Goal: Transaction & Acquisition: Subscribe to service/newsletter

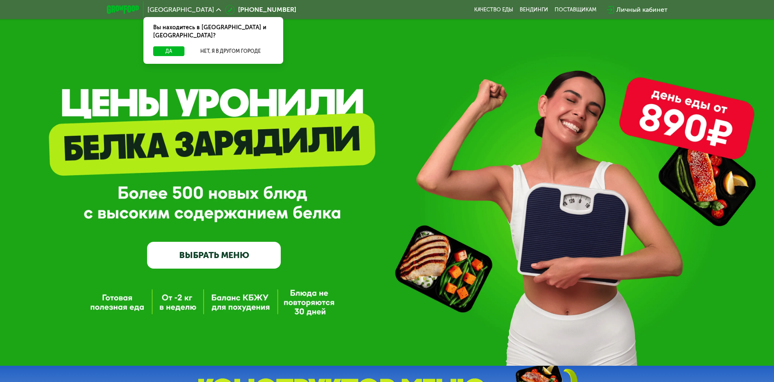
click at [629, 9] on div "Личный кабинет" at bounding box center [641, 10] width 51 height 10
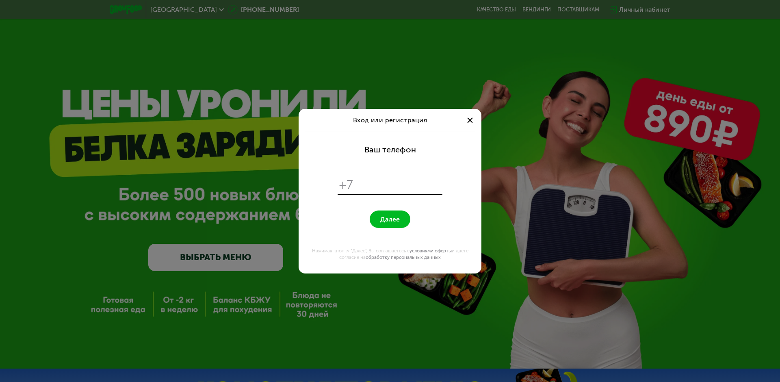
click at [380, 182] on input "tel" at bounding box center [398, 184] width 83 height 15
drag, startPoint x: 356, startPoint y: 183, endPoint x: 420, endPoint y: 193, distance: 65.0
click at [420, 193] on div "**********" at bounding box center [389, 184] width 105 height 19
click at [424, 179] on input "**********" at bounding box center [398, 184] width 83 height 15
type input "*"
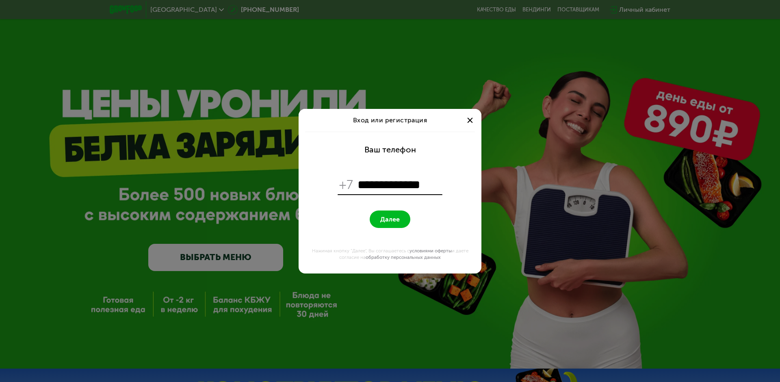
type input "**********"
click at [370, 210] on button "Далее" at bounding box center [390, 218] width 41 height 17
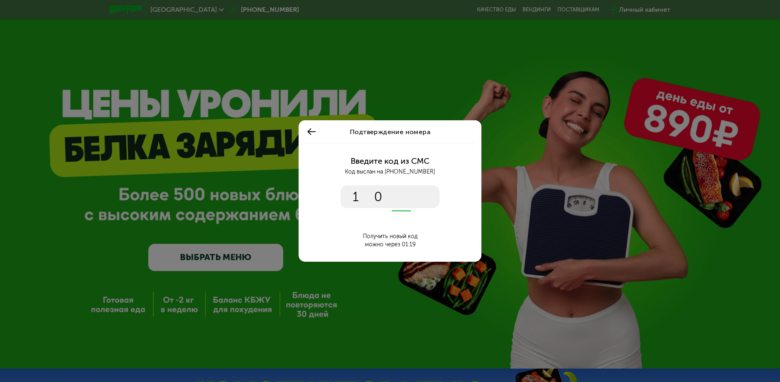
type input "****"
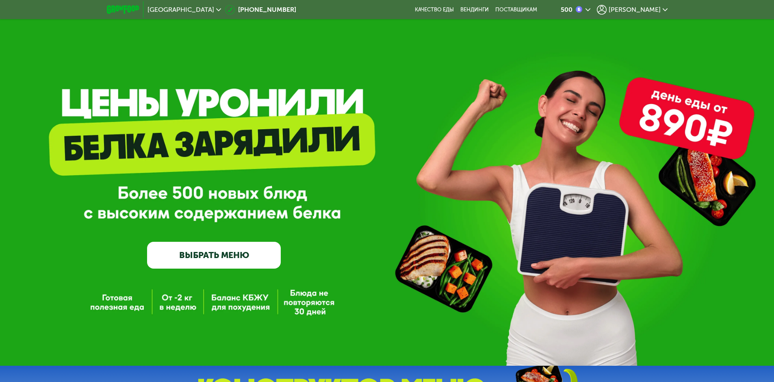
click at [646, 11] on span "[PERSON_NAME]" at bounding box center [634, 9] width 52 height 6
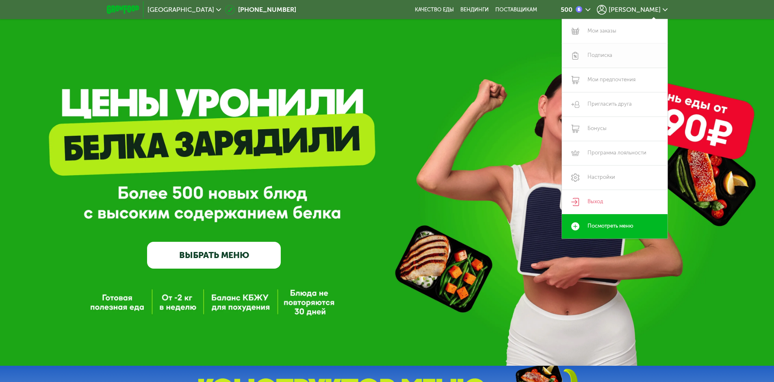
click at [596, 61] on link "Подписка" at bounding box center [615, 55] width 106 height 24
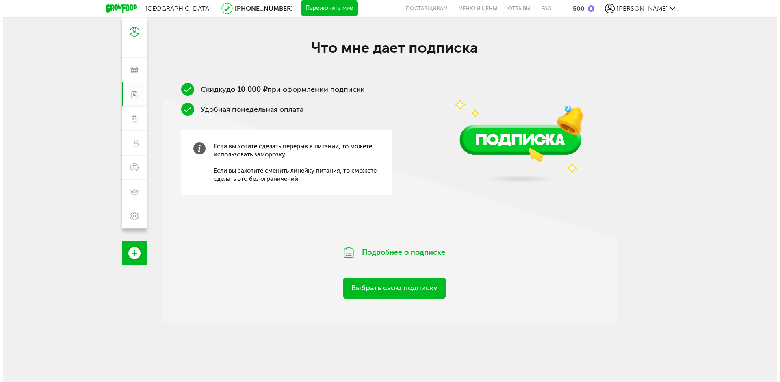
scroll to position [81, 0]
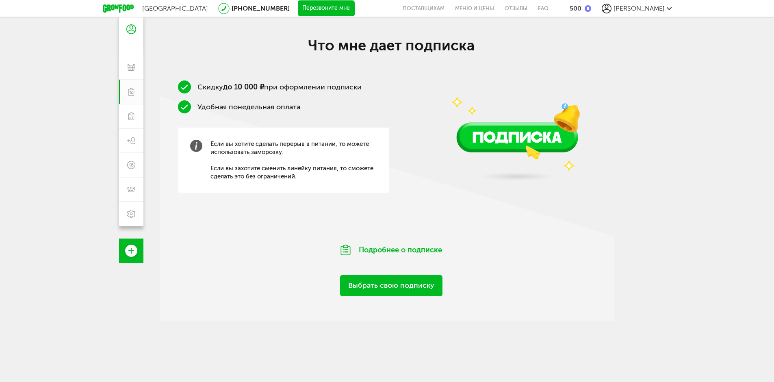
click at [390, 292] on link "Выбрать свою подписку" at bounding box center [391, 285] width 102 height 21
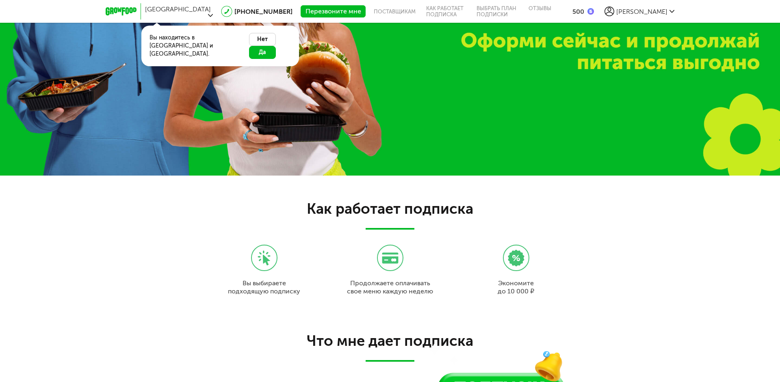
scroll to position [767, 0]
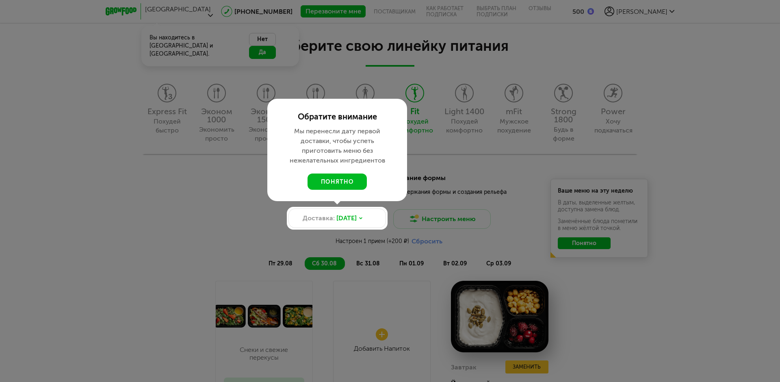
click at [463, 95] on div at bounding box center [390, 191] width 780 height 382
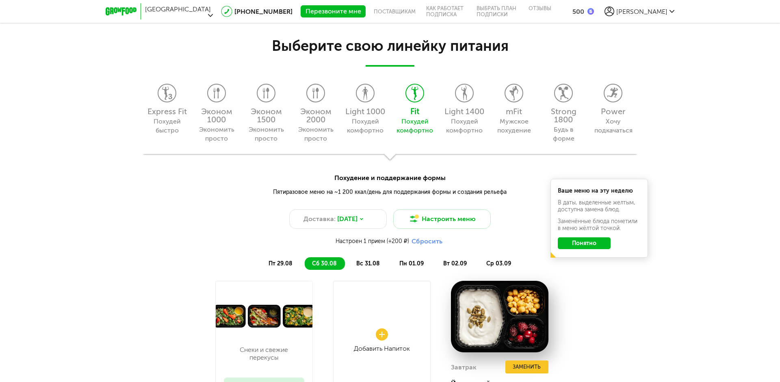
click at [463, 95] on icon at bounding box center [464, 93] width 17 height 18
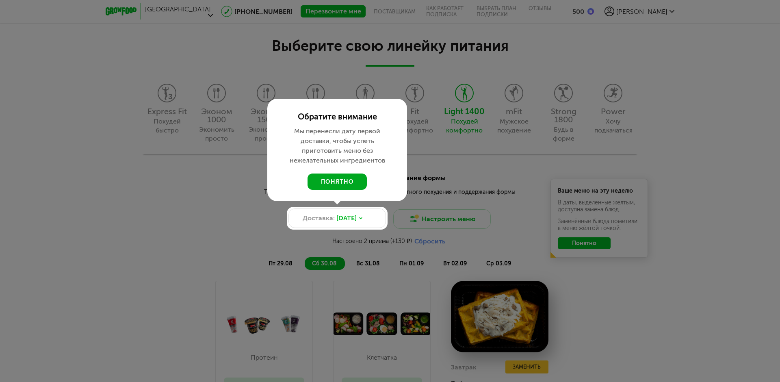
click at [339, 177] on button "понятно" at bounding box center [336, 181] width 59 height 16
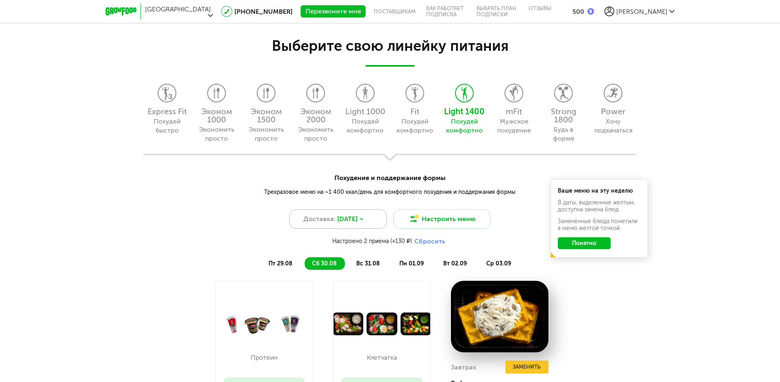
click at [357, 219] on span "29 авг, пт" at bounding box center [347, 219] width 20 height 10
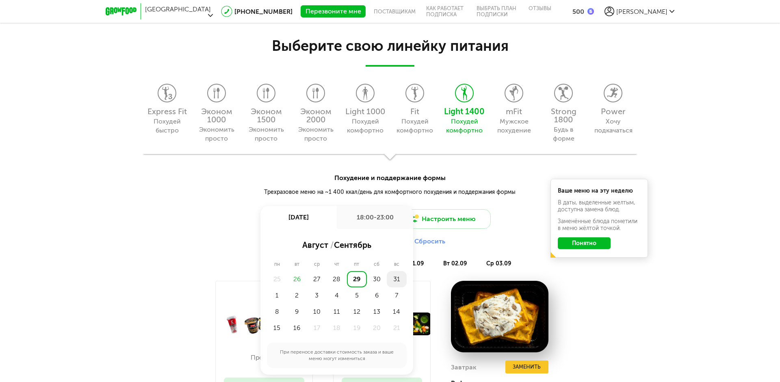
click at [398, 279] on div "31" at bounding box center [397, 279] width 20 height 16
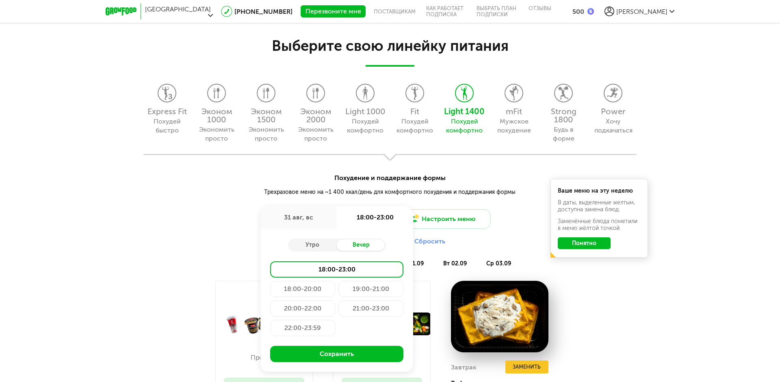
click at [305, 288] on div "18:00-20:00" at bounding box center [302, 289] width 65 height 16
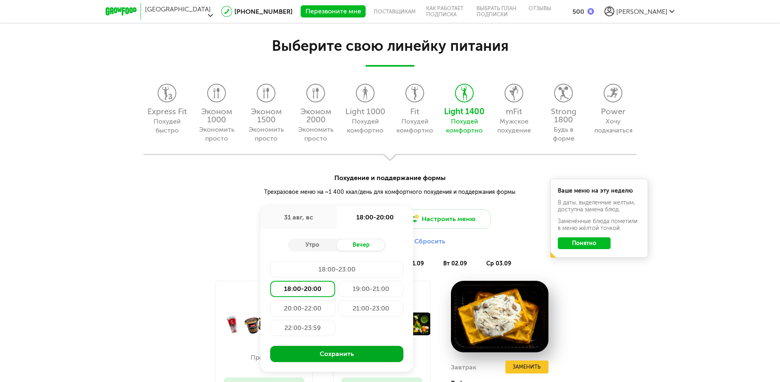
click at [343, 356] on button "Сохранить" at bounding box center [336, 354] width 133 height 16
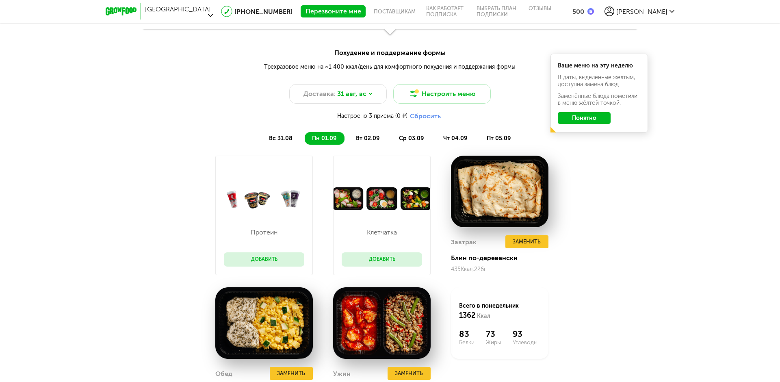
scroll to position [889, 0]
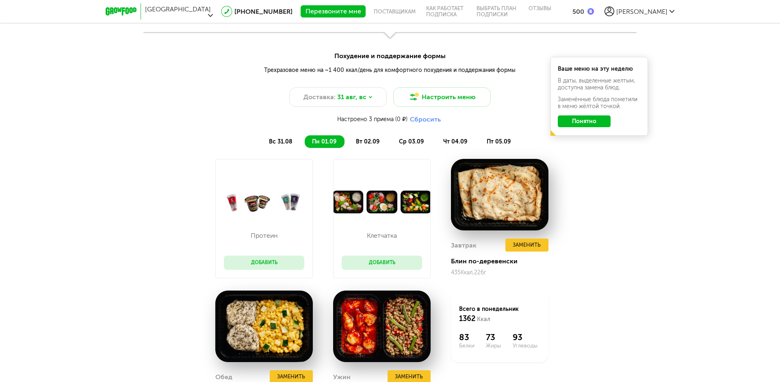
click at [366, 140] on span "вт 02.09" at bounding box center [368, 141] width 24 height 7
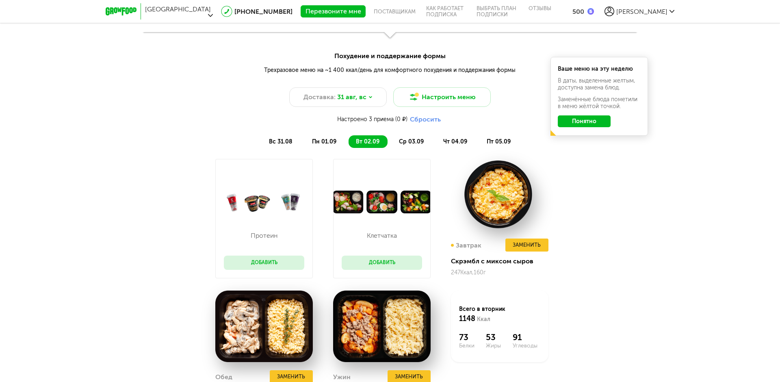
click at [280, 143] on span "вс 31.08" at bounding box center [281, 141] width 24 height 7
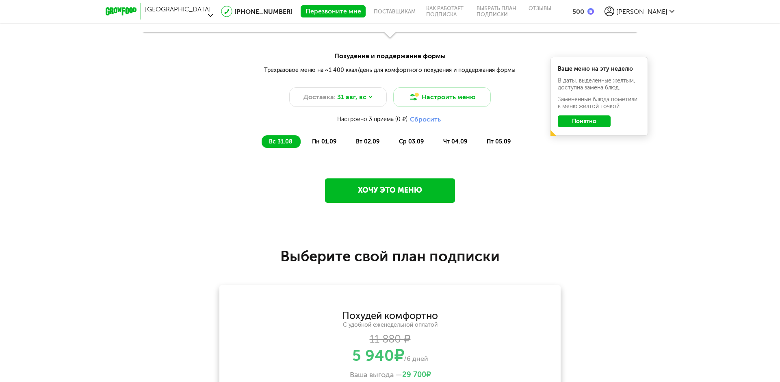
click at [308, 143] on li "пн 01.09" at bounding box center [325, 141] width 40 height 13
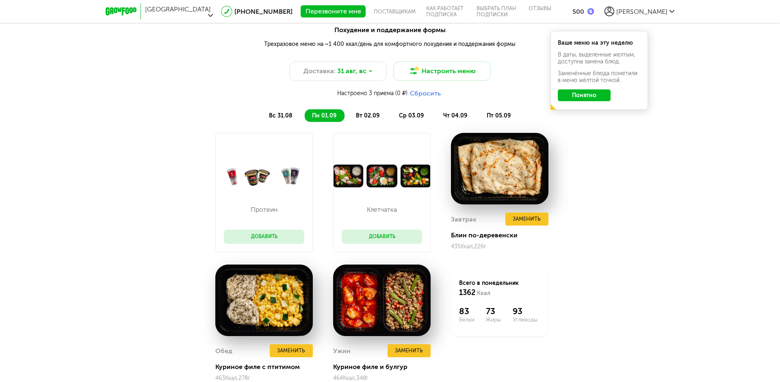
scroll to position [930, 0]
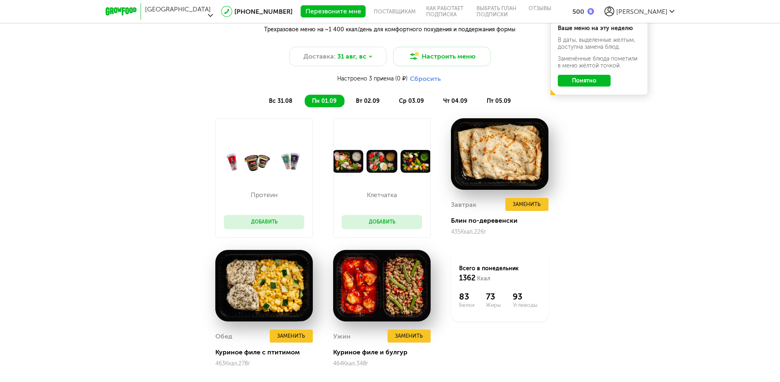
click at [377, 99] on span "вт 02.09" at bounding box center [368, 100] width 24 height 7
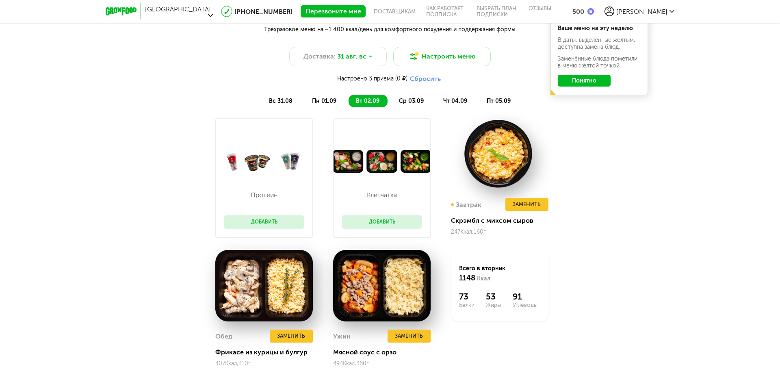
click at [413, 100] on span "ср 03.09" at bounding box center [411, 100] width 25 height 7
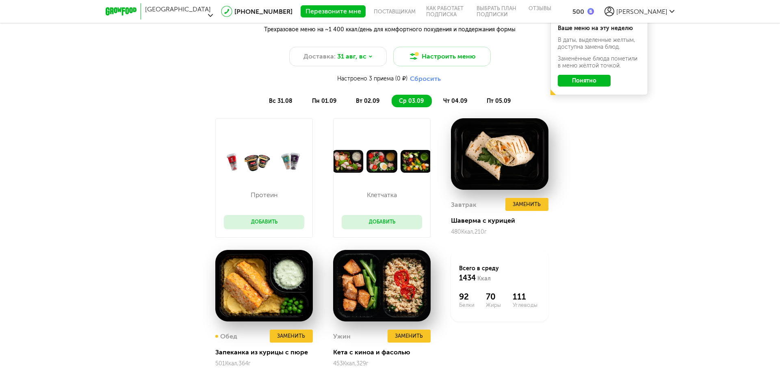
click at [452, 99] on span "чт 04.09" at bounding box center [455, 100] width 24 height 7
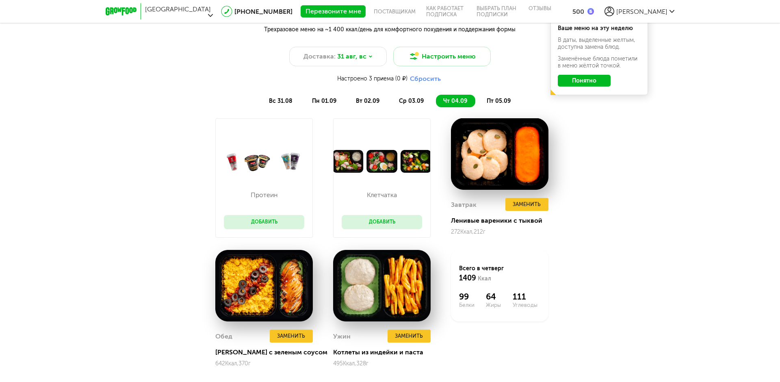
click at [490, 100] on span "пт 05.09" at bounding box center [498, 100] width 24 height 7
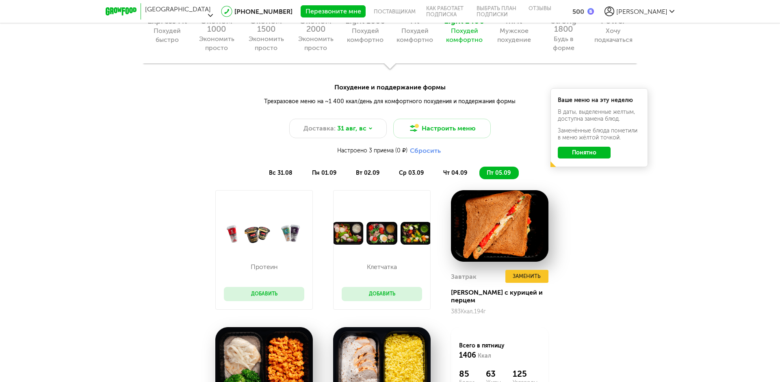
scroll to position [808, 0]
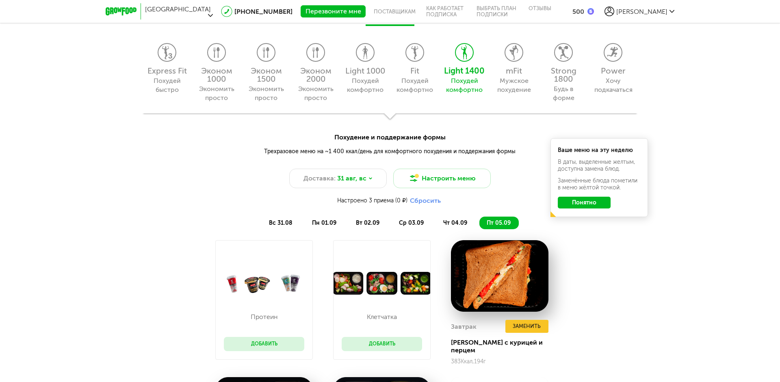
click at [597, 201] on button "Понятно" at bounding box center [584, 203] width 53 height 12
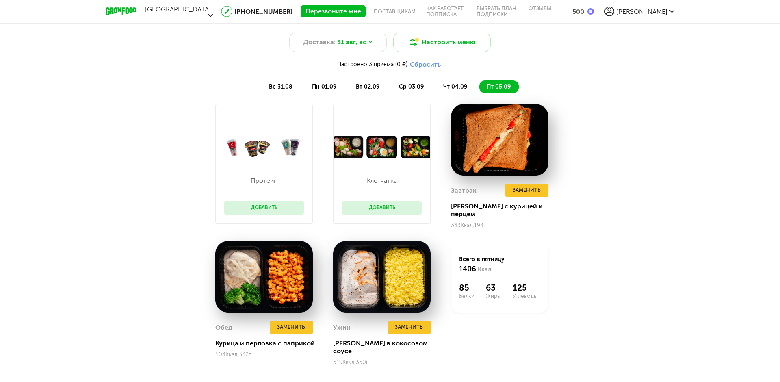
scroll to position [970, 0]
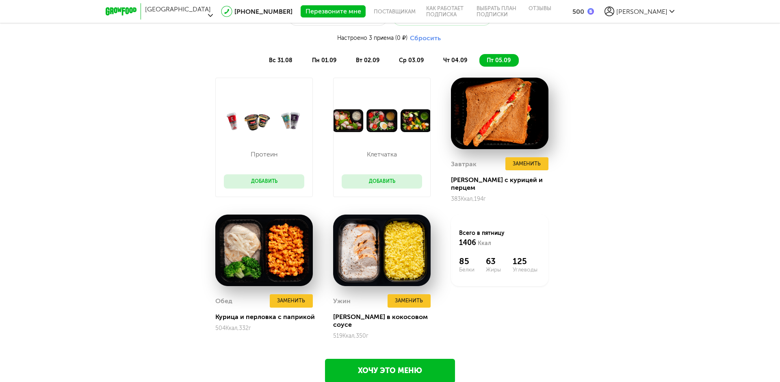
click at [321, 63] on span "пн 01.09" at bounding box center [324, 60] width 24 height 7
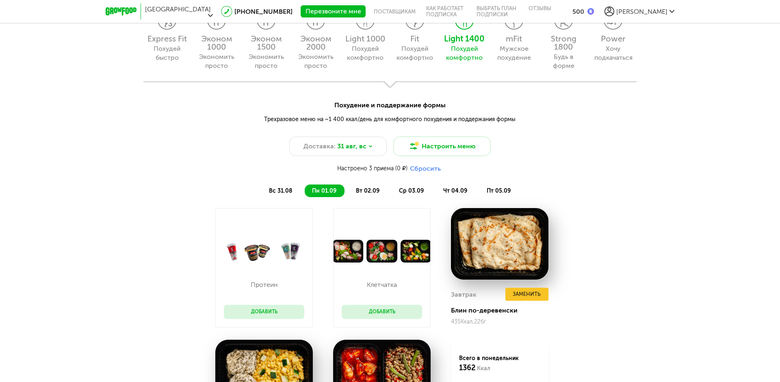
scroll to position [808, 0]
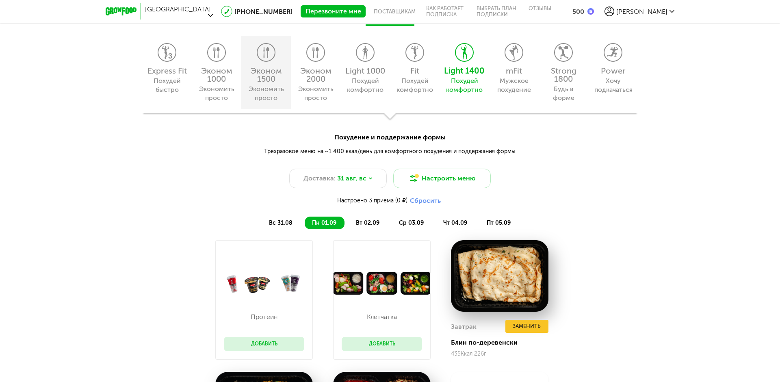
click at [265, 81] on div "Эконом 1500" at bounding box center [265, 75] width 41 height 16
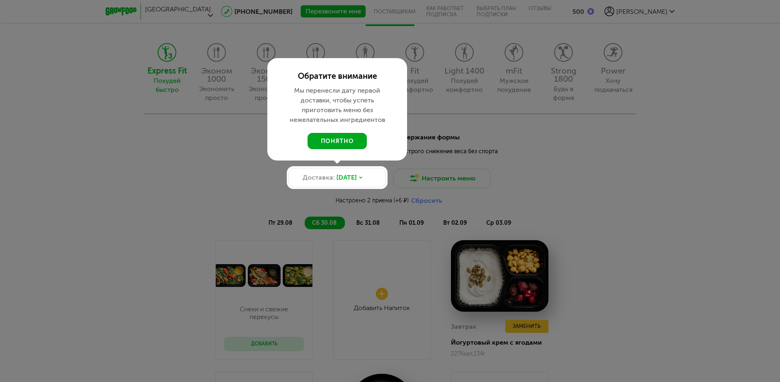
click at [342, 144] on button "понятно" at bounding box center [336, 141] width 59 height 16
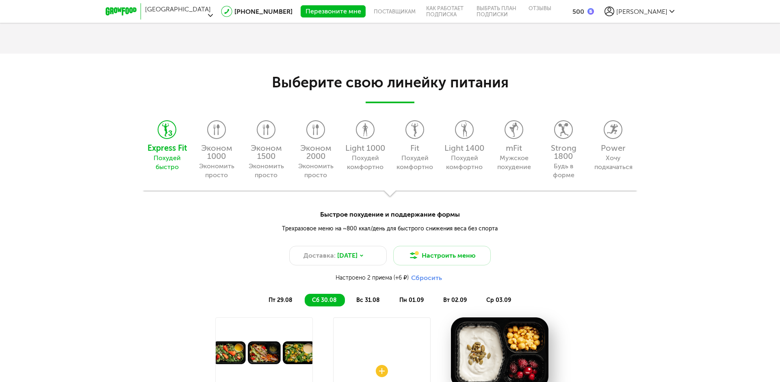
scroll to position [726, 0]
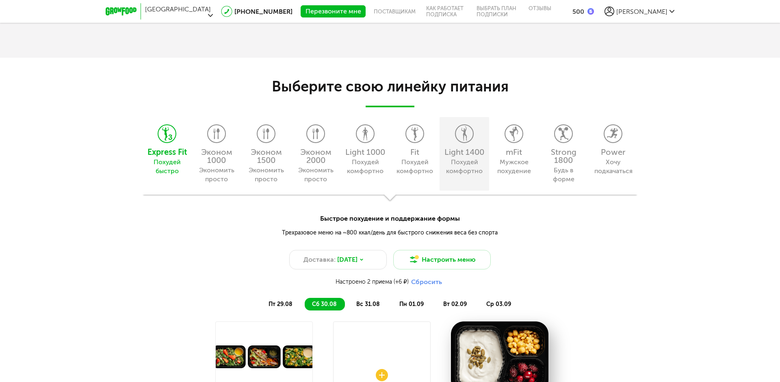
click at [467, 149] on div "Light 1400" at bounding box center [463, 152] width 41 height 8
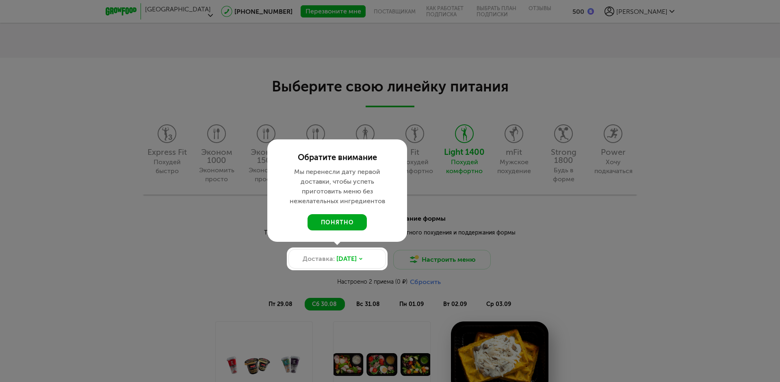
click at [340, 222] on button "понятно" at bounding box center [336, 222] width 59 height 16
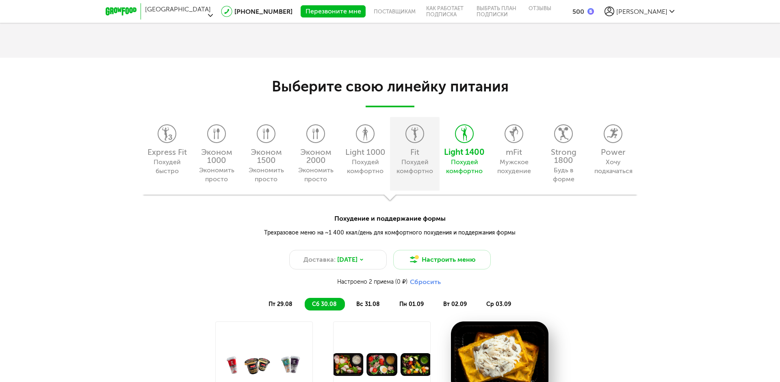
click at [420, 166] on div "Похудей комфортно" at bounding box center [414, 167] width 37 height 18
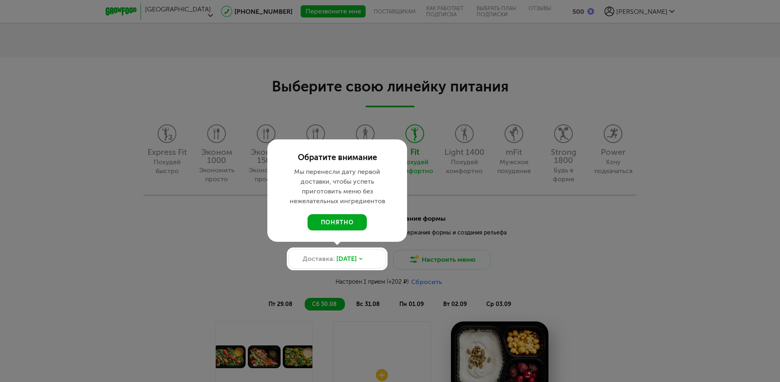
click at [340, 218] on button "понятно" at bounding box center [336, 222] width 59 height 16
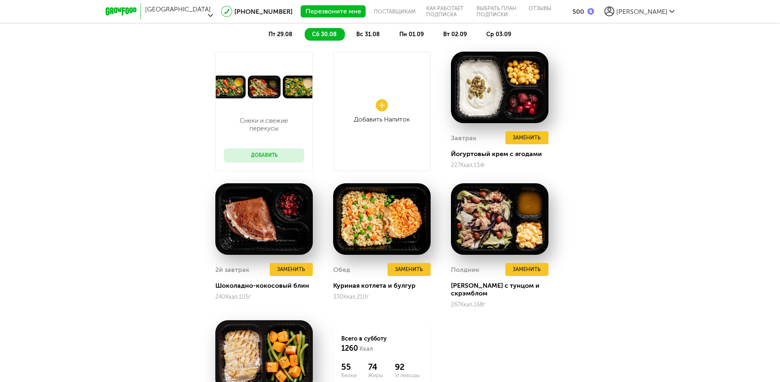
scroll to position [889, 0]
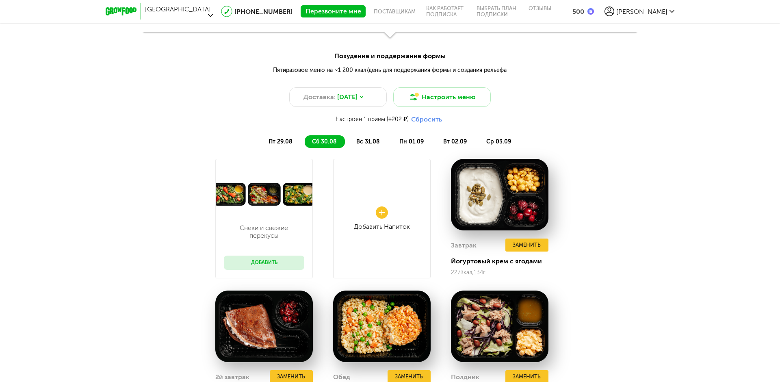
click at [371, 142] on span "вс 31.08" at bounding box center [368, 141] width 24 height 7
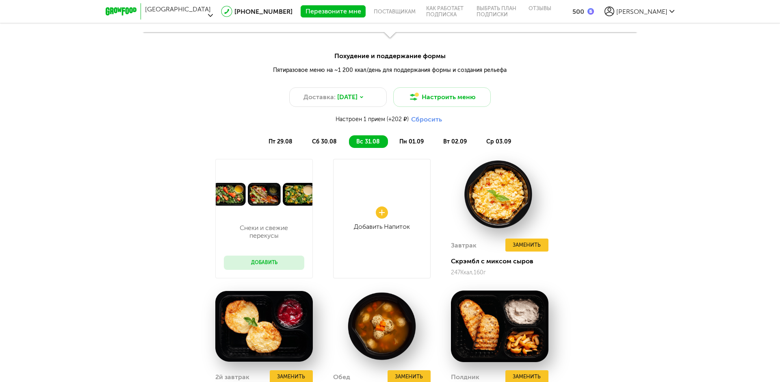
scroll to position [686, 0]
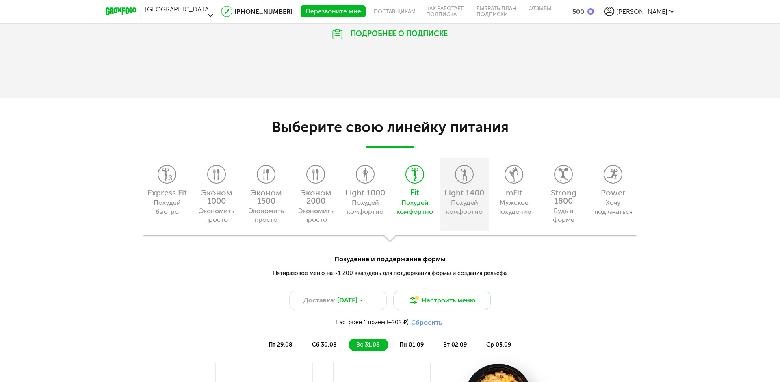
click at [464, 178] on use at bounding box center [464, 174] width 6 height 14
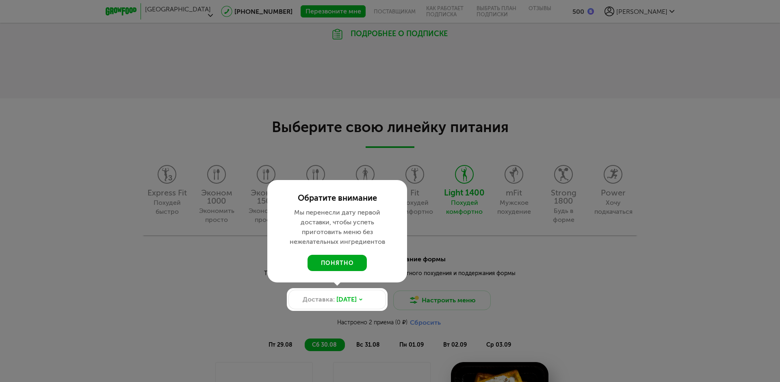
click at [341, 262] on button "понятно" at bounding box center [336, 263] width 59 height 16
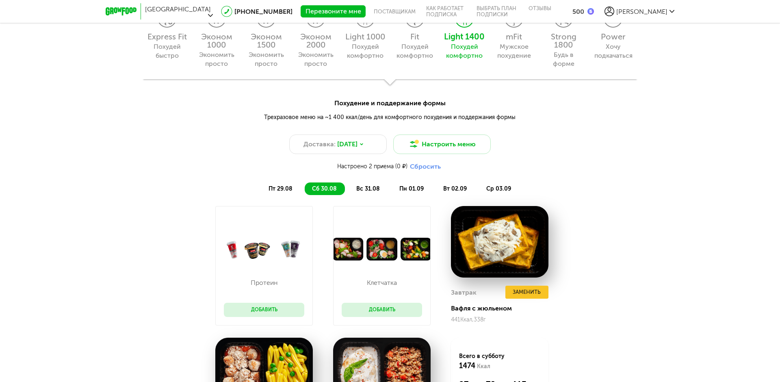
scroll to position [848, 0]
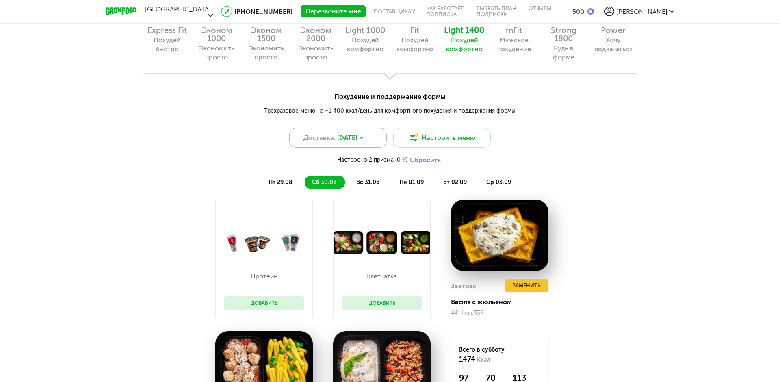
click at [354, 136] on span "29 авг, пт" at bounding box center [347, 138] width 20 height 10
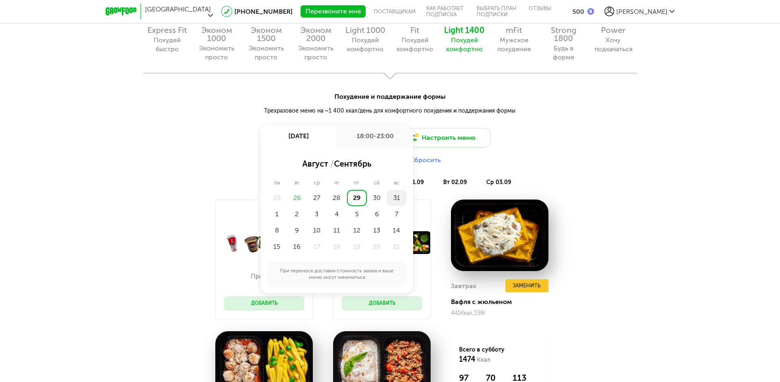
click at [392, 198] on div "31" at bounding box center [397, 198] width 20 height 16
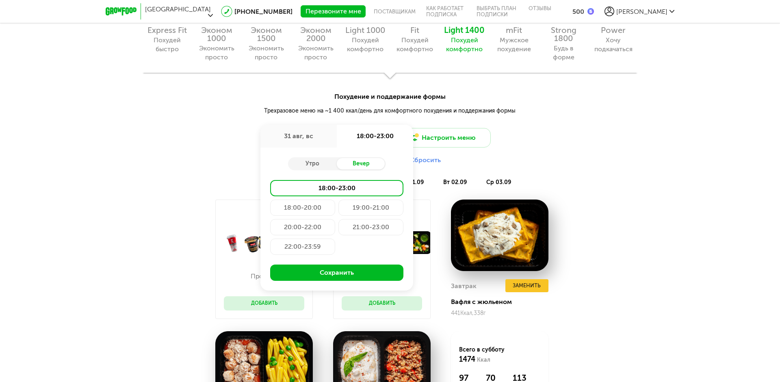
click at [301, 206] on div "18:00-20:00" at bounding box center [302, 207] width 65 height 16
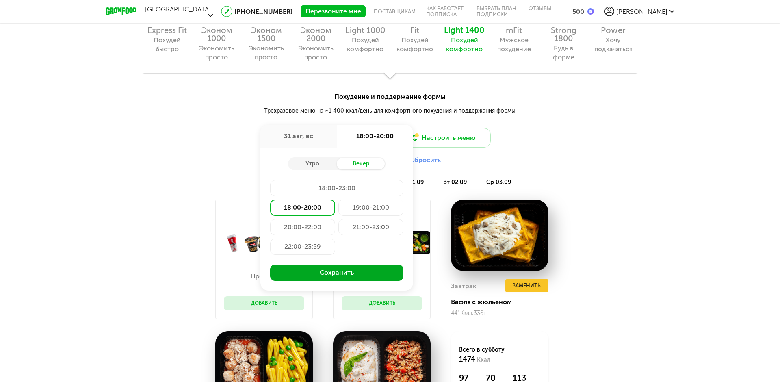
click at [345, 275] on button "Сохранить" at bounding box center [336, 272] width 133 height 16
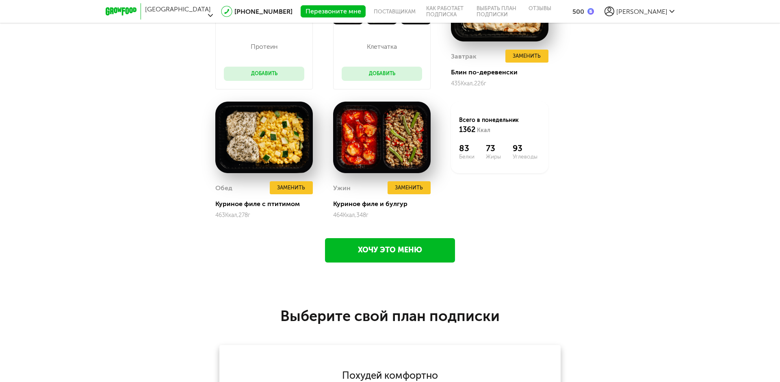
scroll to position [1096, 0]
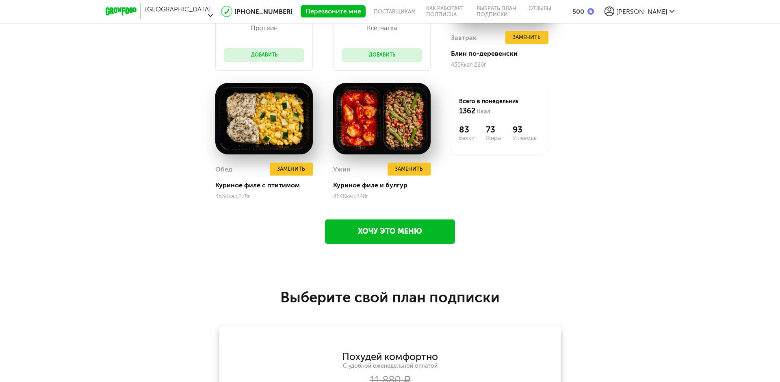
click at [386, 233] on link "Хочу это меню" at bounding box center [390, 231] width 130 height 24
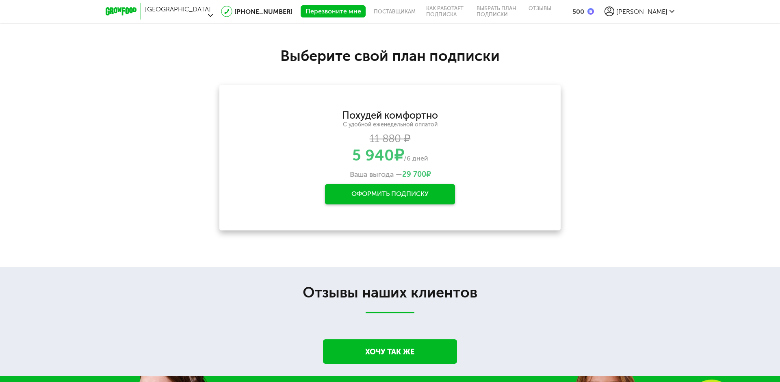
scroll to position [1344, 0]
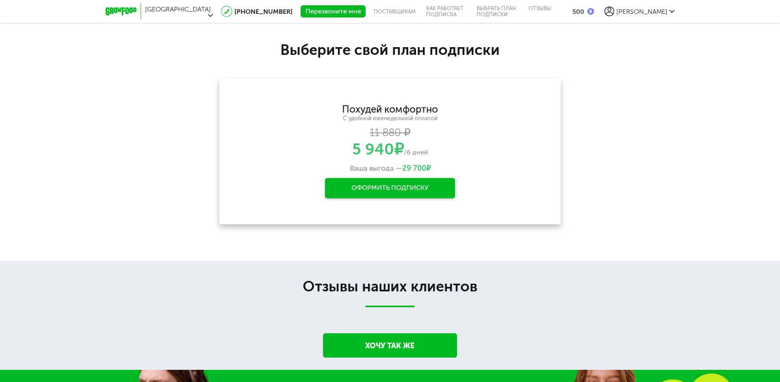
click at [387, 188] on div "Оформить подписку" at bounding box center [390, 188] width 130 height 20
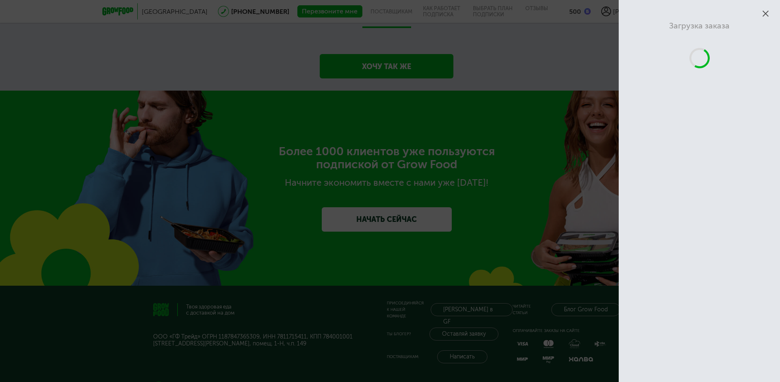
scroll to position [1717, 0]
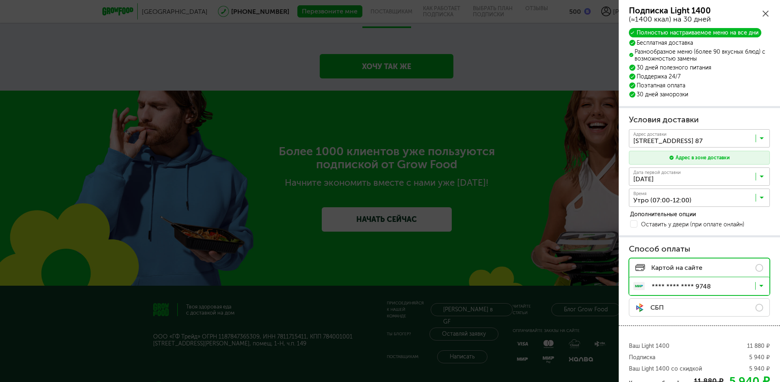
click at [761, 176] on icon at bounding box center [761, 178] width 4 height 8
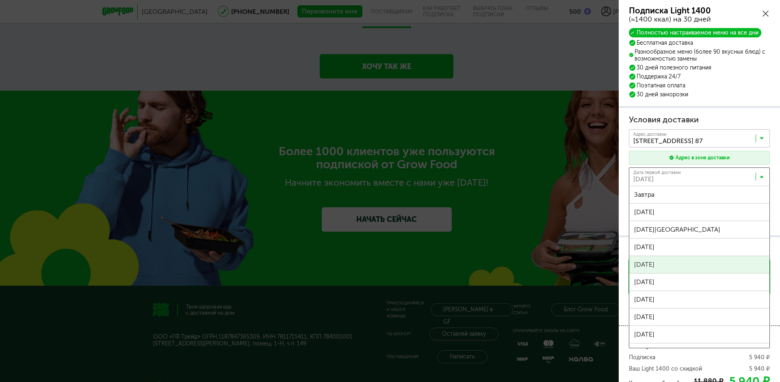
click at [699, 264] on div "Подписка Light 1400 (≈1400 ккал) на 30 дней Полностью настраиваемое меню на все…" at bounding box center [698, 225] width 161 height 450
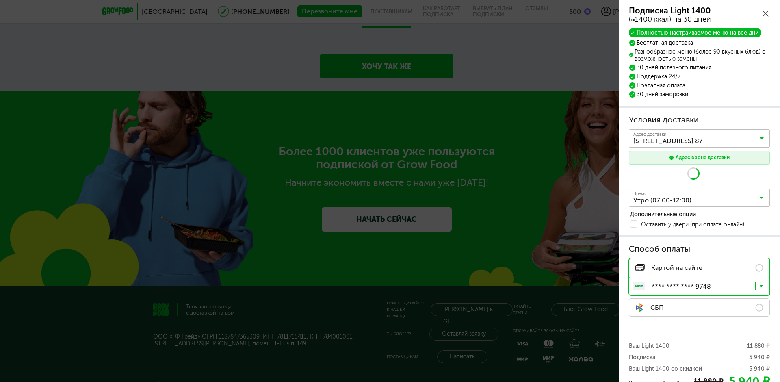
click at [761, 198] on icon at bounding box center [761, 199] width 4 height 8
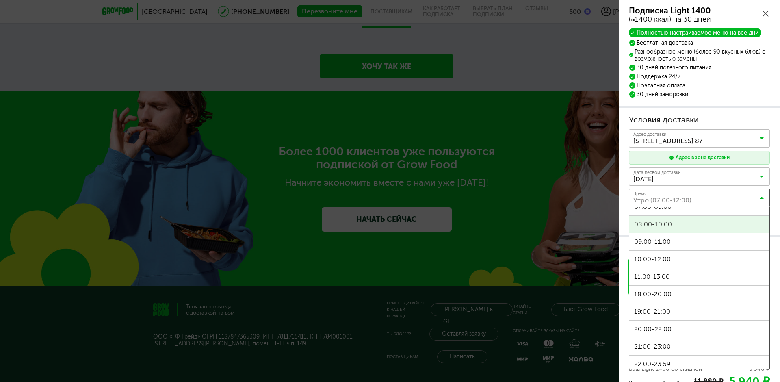
scroll to position [135, 0]
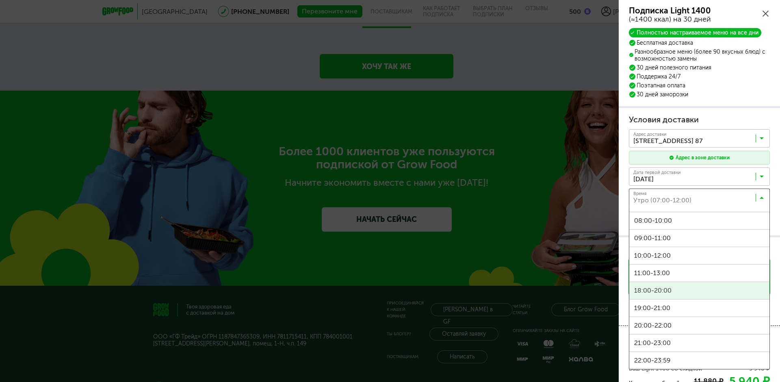
click at [669, 289] on span "18:00-20:00" at bounding box center [699, 290] width 140 height 17
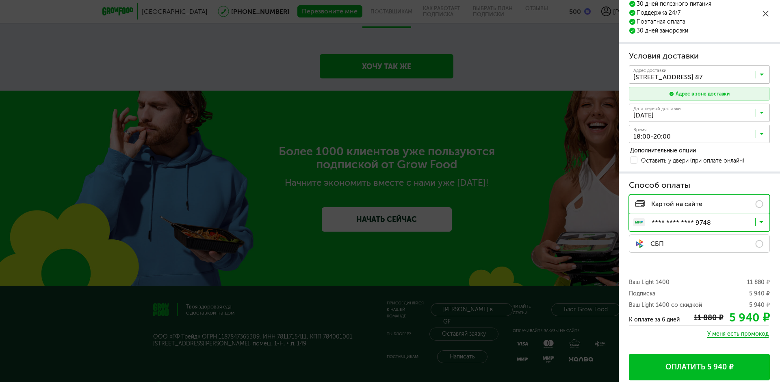
scroll to position [68, 0]
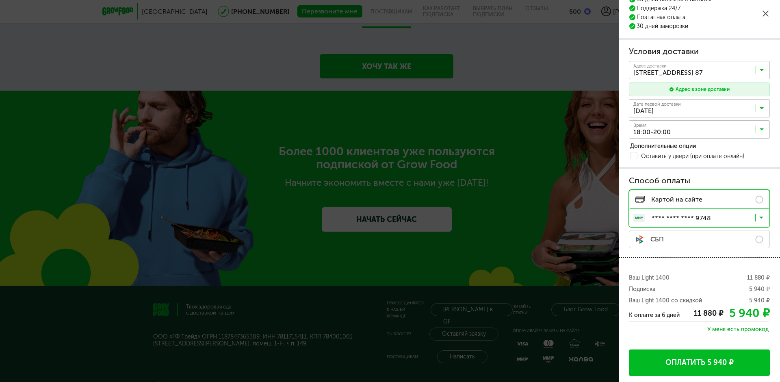
click at [708, 363] on button "Оплатить 5 940 ₽" at bounding box center [699, 362] width 141 height 26
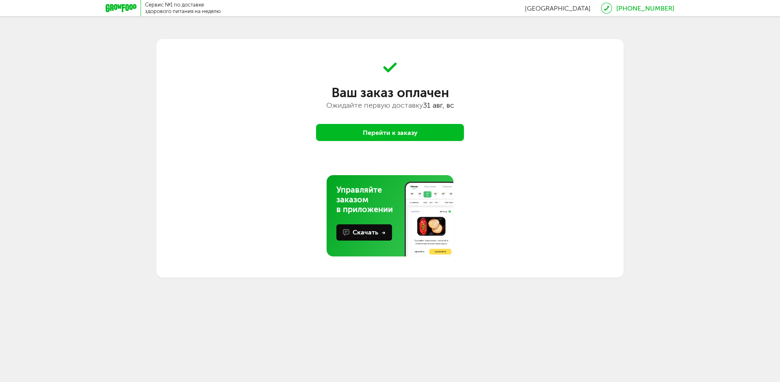
click at [390, 134] on button "Перейти к заказу" at bounding box center [390, 132] width 148 height 17
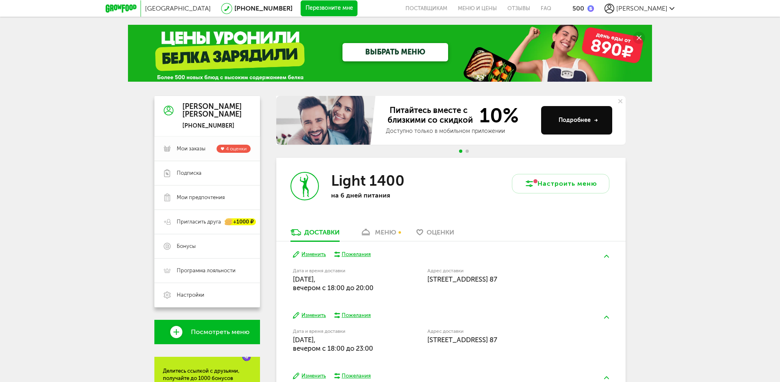
click at [191, 148] on span "Мои заказы" at bounding box center [191, 148] width 29 height 7
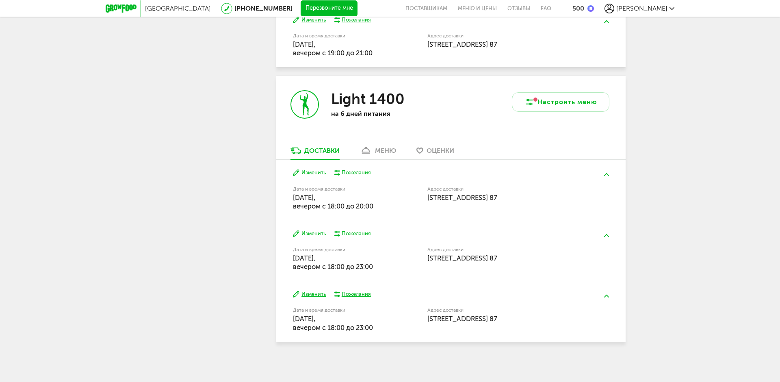
scroll to position [337, 0]
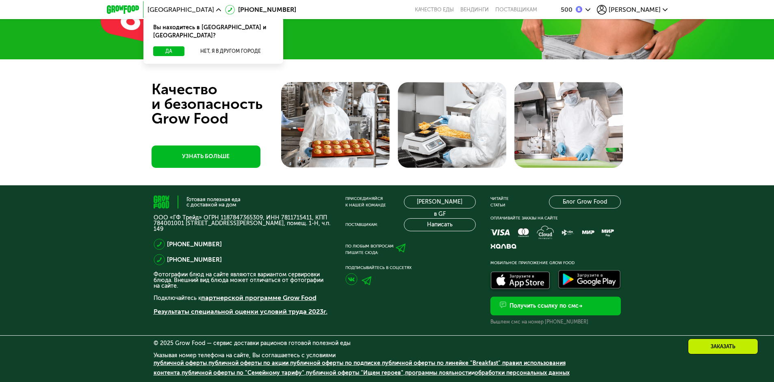
scroll to position [2689, 0]
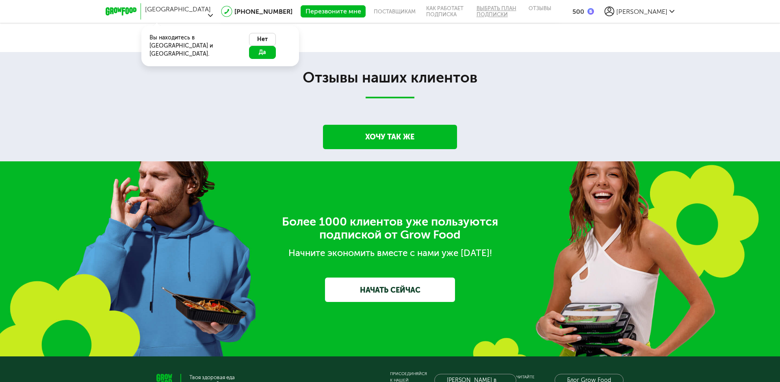
scroll to position [442, 0]
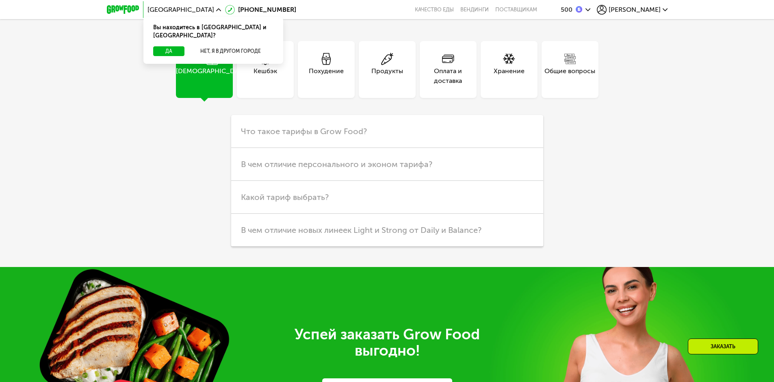
scroll to position [2233, 0]
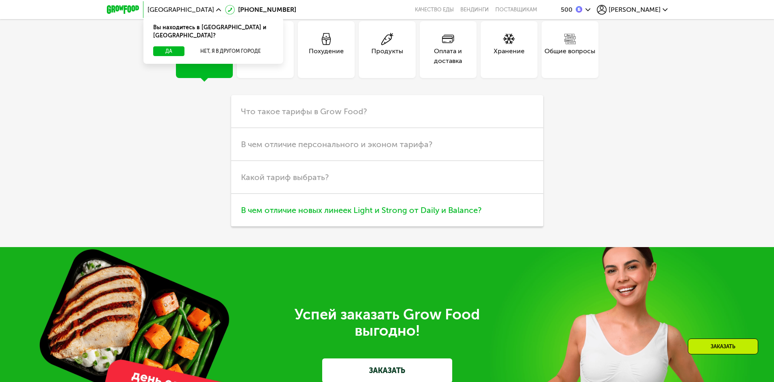
click at [453, 215] on span "В чем отличие новых линеек Light и Strong от Daily и Balance?" at bounding box center [361, 210] width 240 height 10
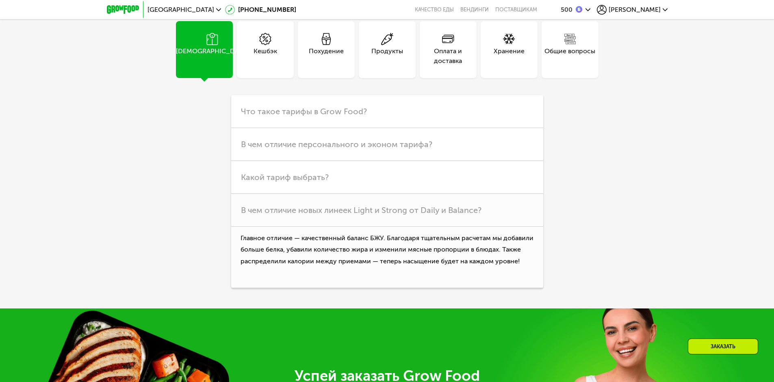
click at [323, 66] on div "Похудение" at bounding box center [326, 55] width 35 height 19
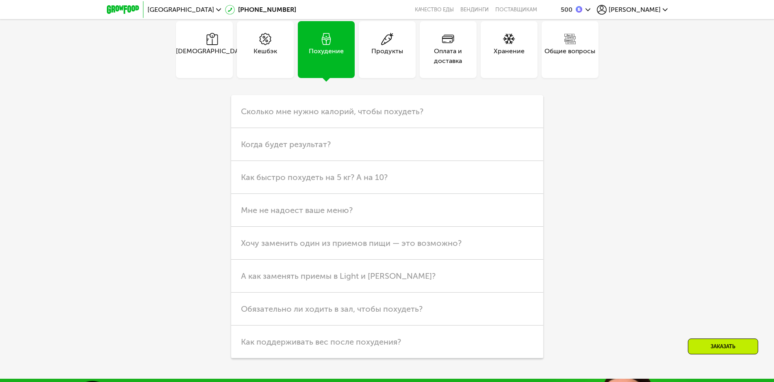
click at [389, 66] on div "Продукты" at bounding box center [387, 55] width 32 height 19
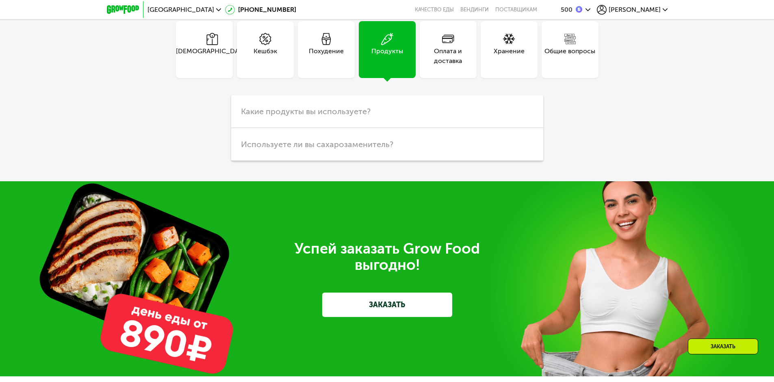
click at [438, 66] on div "Оплата и доставка" at bounding box center [447, 55] width 57 height 19
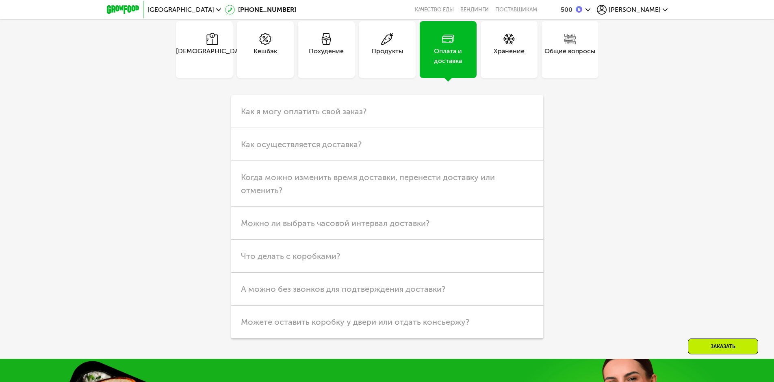
scroll to position [2315, 0]
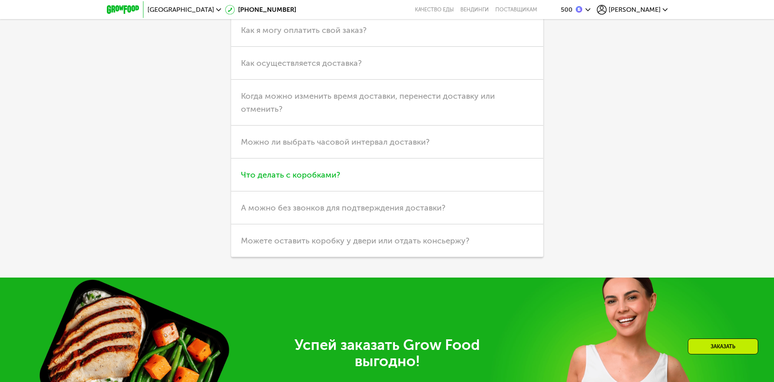
click at [299, 179] on span "Что делать с коробками?" at bounding box center [290, 175] width 99 height 10
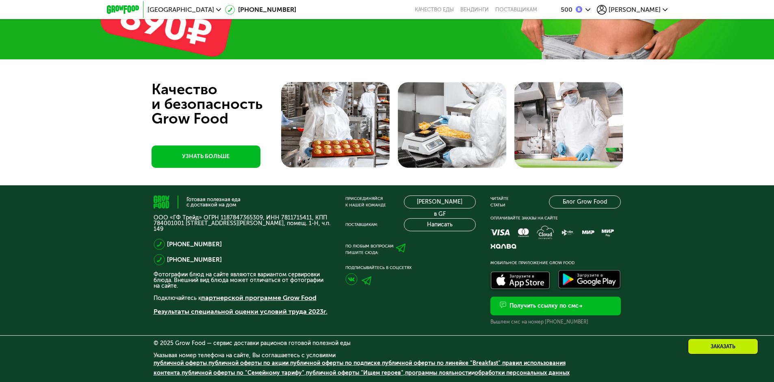
scroll to position [2755, 0]
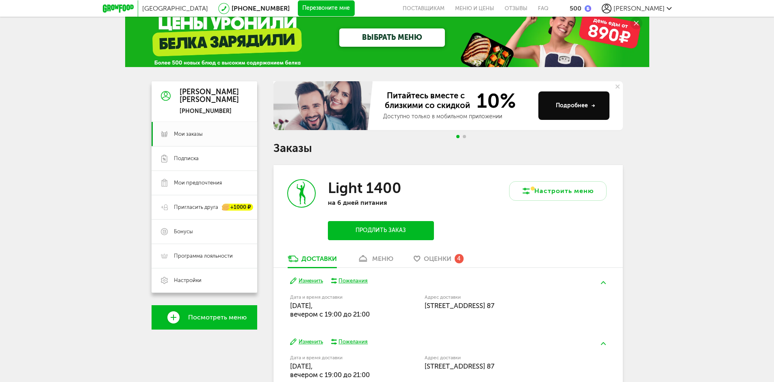
scroll to position [12, 0]
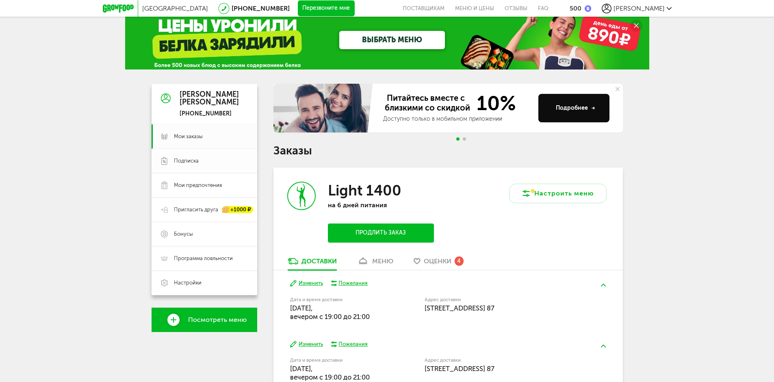
click at [203, 159] on span "Подписка" at bounding box center [211, 160] width 74 height 7
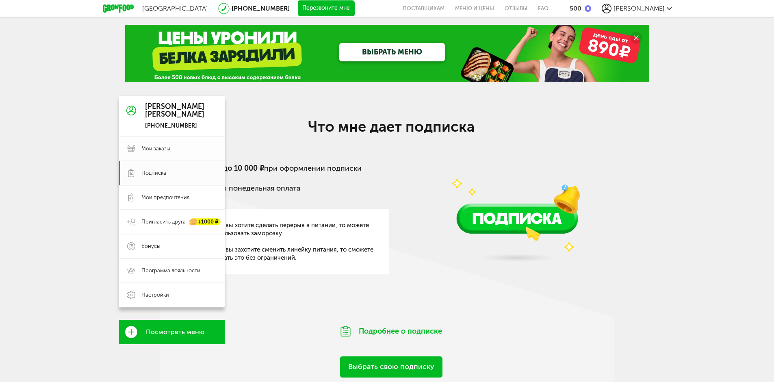
click at [157, 151] on span "Мои заказы" at bounding box center [155, 148] width 29 height 7
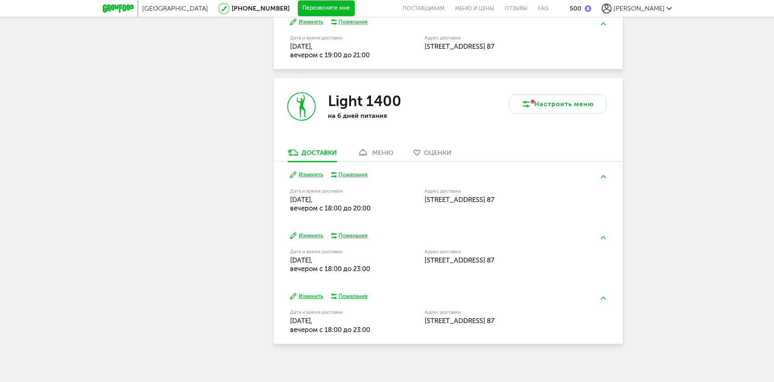
scroll to position [337, 0]
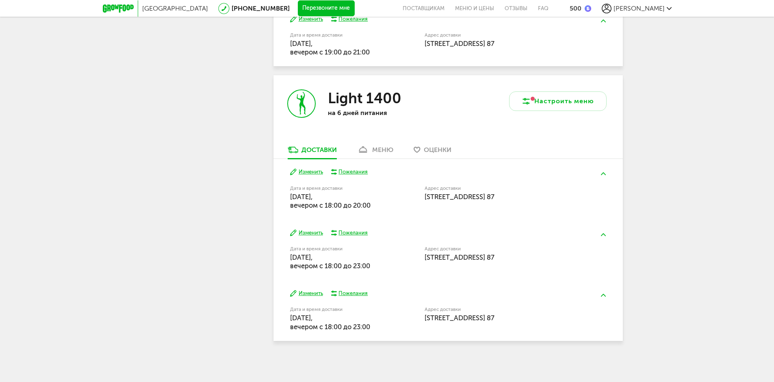
click at [312, 231] on button "Изменить" at bounding box center [306, 233] width 33 height 8
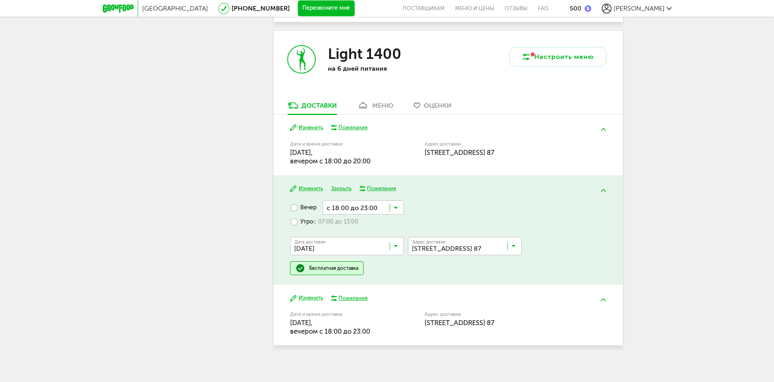
scroll to position [382, 0]
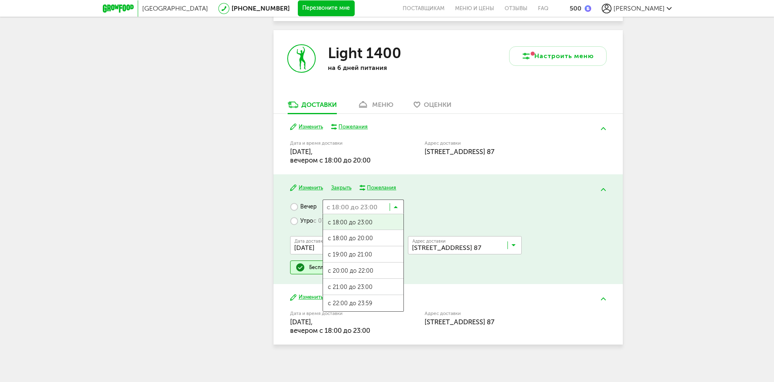
click at [395, 206] on icon at bounding box center [395, 209] width 4 height 8
click at [368, 253] on span "с 19:00 до 21:00" at bounding box center [363, 254] width 80 height 17
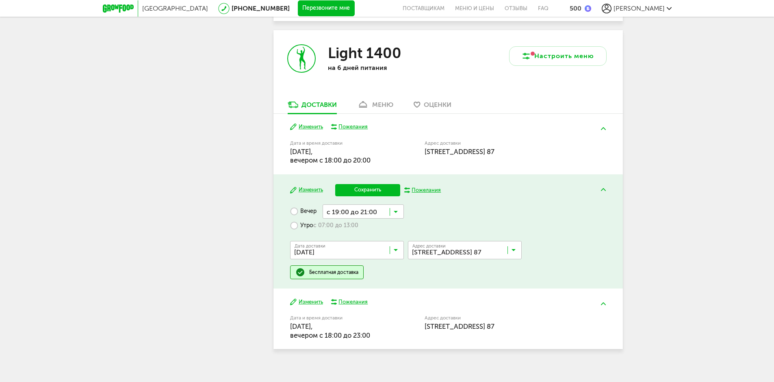
click at [369, 187] on button "Сохранить" at bounding box center [367, 190] width 65 height 12
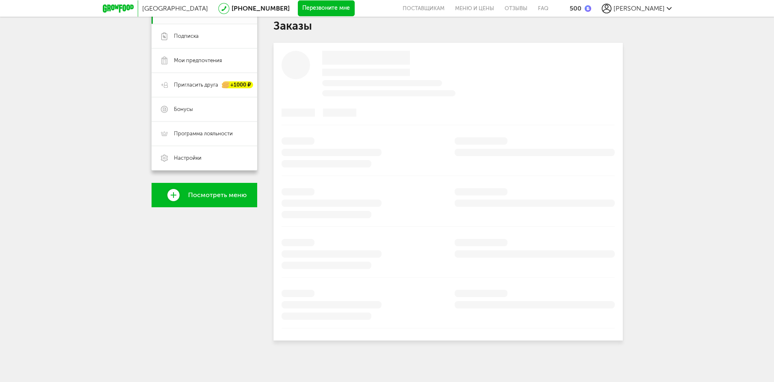
scroll to position [337, 0]
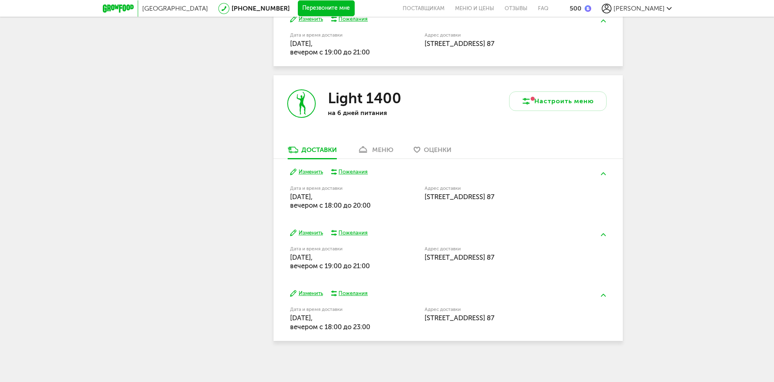
click at [307, 291] on button "Изменить" at bounding box center [306, 294] width 33 height 8
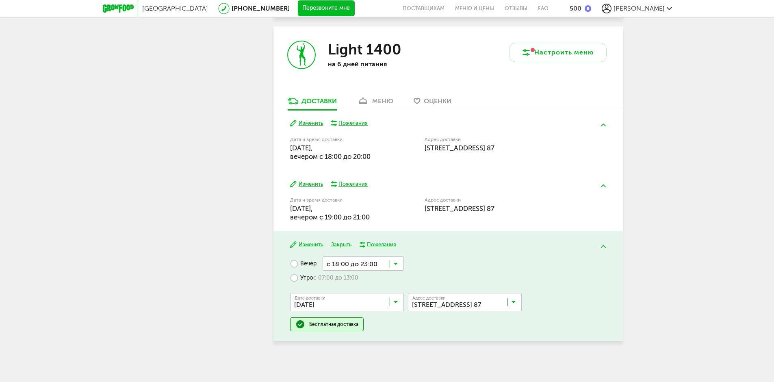
scroll to position [386, 0]
click at [395, 266] on icon at bounding box center [395, 265] width 4 height 8
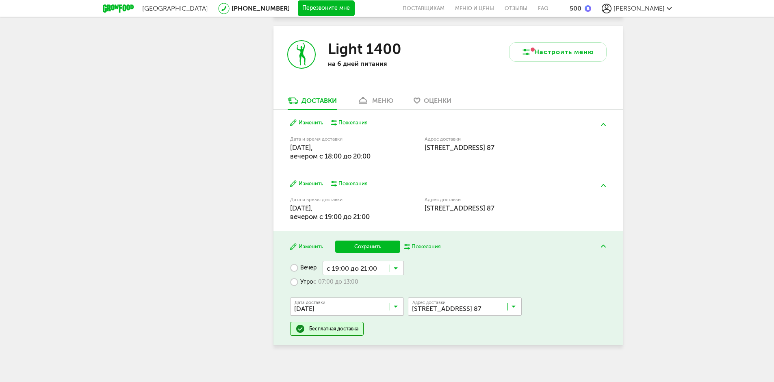
click at [363, 310] on span "с 19:00 до 21:00" at bounding box center [363, 315] width 80 height 17
click at [368, 245] on button "Сохранить" at bounding box center [367, 246] width 65 height 12
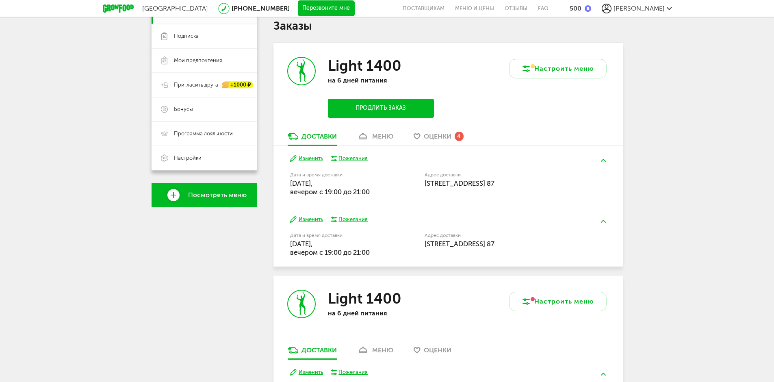
scroll to position [337, 0]
